Goal: Book appointment/travel/reservation

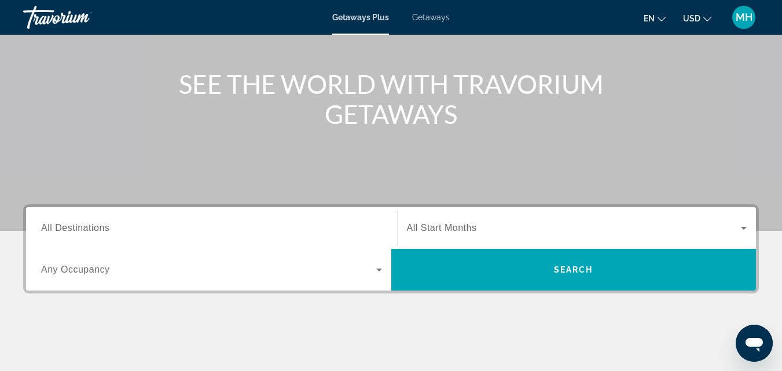
scroll to position [116, 0]
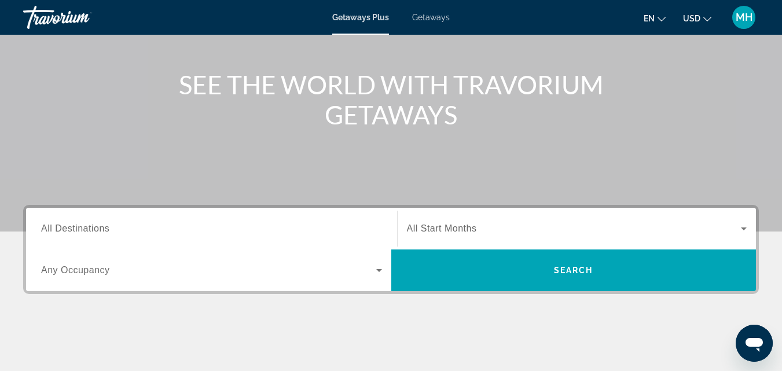
click at [82, 230] on span "All Destinations" at bounding box center [75, 229] width 68 height 10
click at [82, 230] on input "Destination All Destinations" at bounding box center [211, 229] width 341 height 14
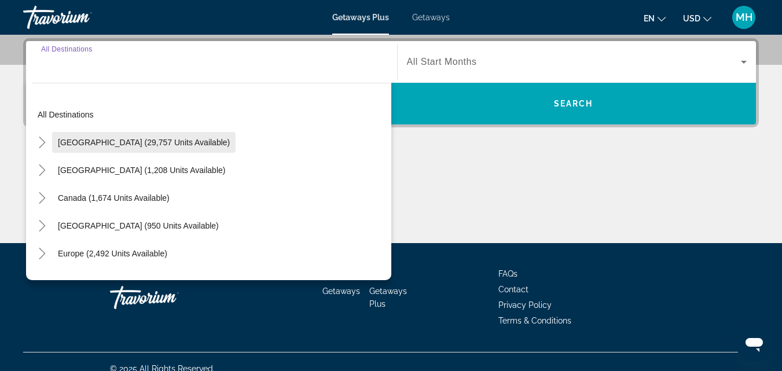
scroll to position [283, 0]
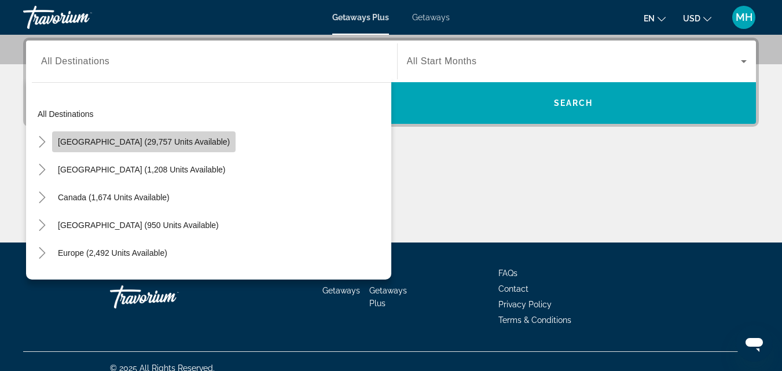
click at [173, 142] on span "[GEOGRAPHIC_DATA] (29,757 units available)" at bounding box center [144, 141] width 172 height 9
type input "**********"
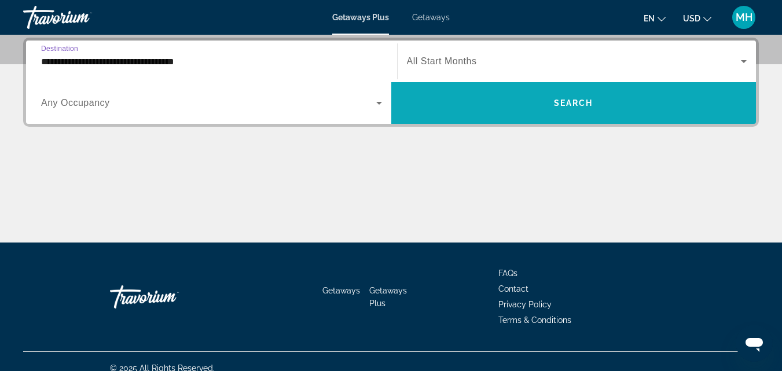
click at [569, 103] on span "Search" at bounding box center [573, 102] width 39 height 9
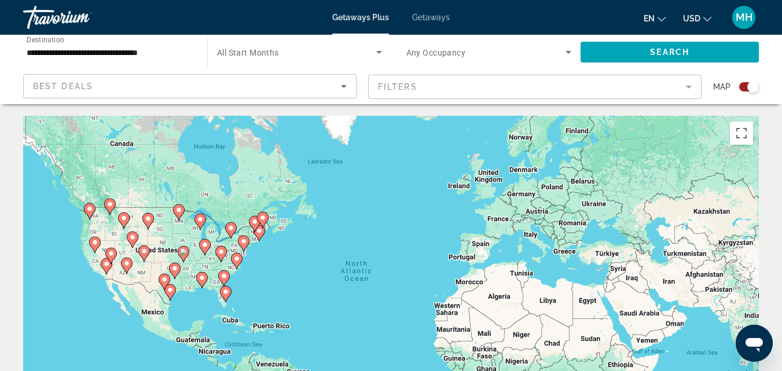
click at [224, 295] on icon "Main content" at bounding box center [225, 294] width 10 height 15
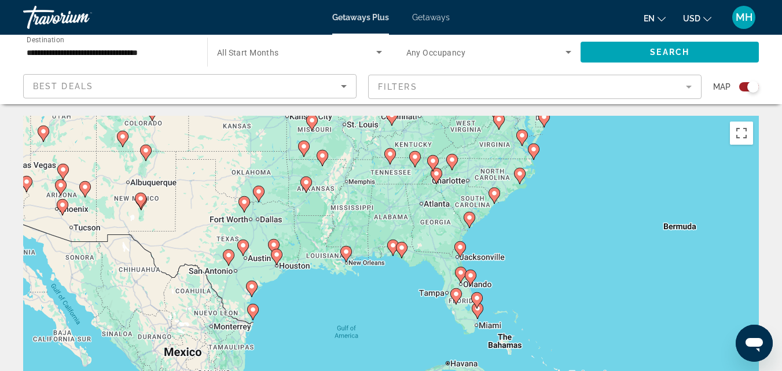
drag, startPoint x: 528, startPoint y: 286, endPoint x: 613, endPoint y: 316, distance: 90.1
click at [613, 316] on div "To navigate, press the arrow keys. To activate drag with keyboard, press Alt + …" at bounding box center [391, 289] width 736 height 347
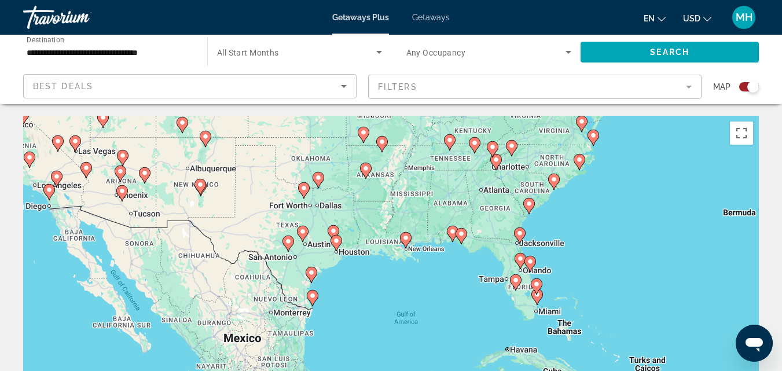
drag, startPoint x: 414, startPoint y: 345, endPoint x: 486, endPoint y: 328, distance: 73.7
click at [486, 328] on div "To navigate, press the arrow keys. To activate drag with keyboard, press Alt + …" at bounding box center [391, 289] width 736 height 347
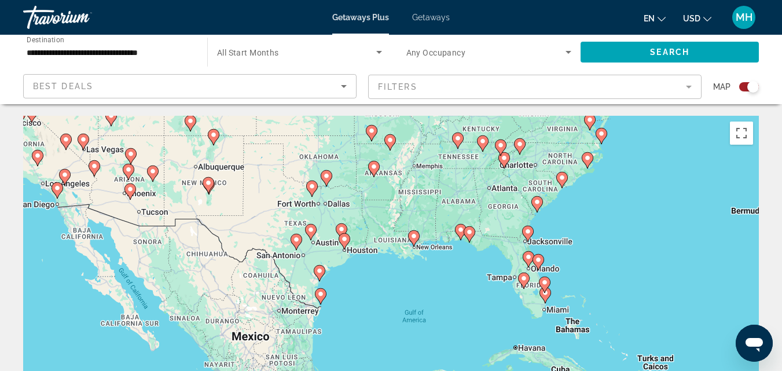
click at [544, 295] on image "Main content" at bounding box center [545, 293] width 7 height 7
type input "**********"
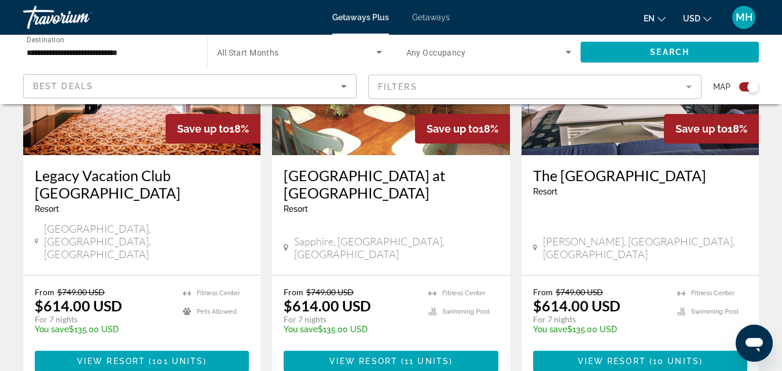
scroll to position [1042, 0]
